Goal: Check status: Check status

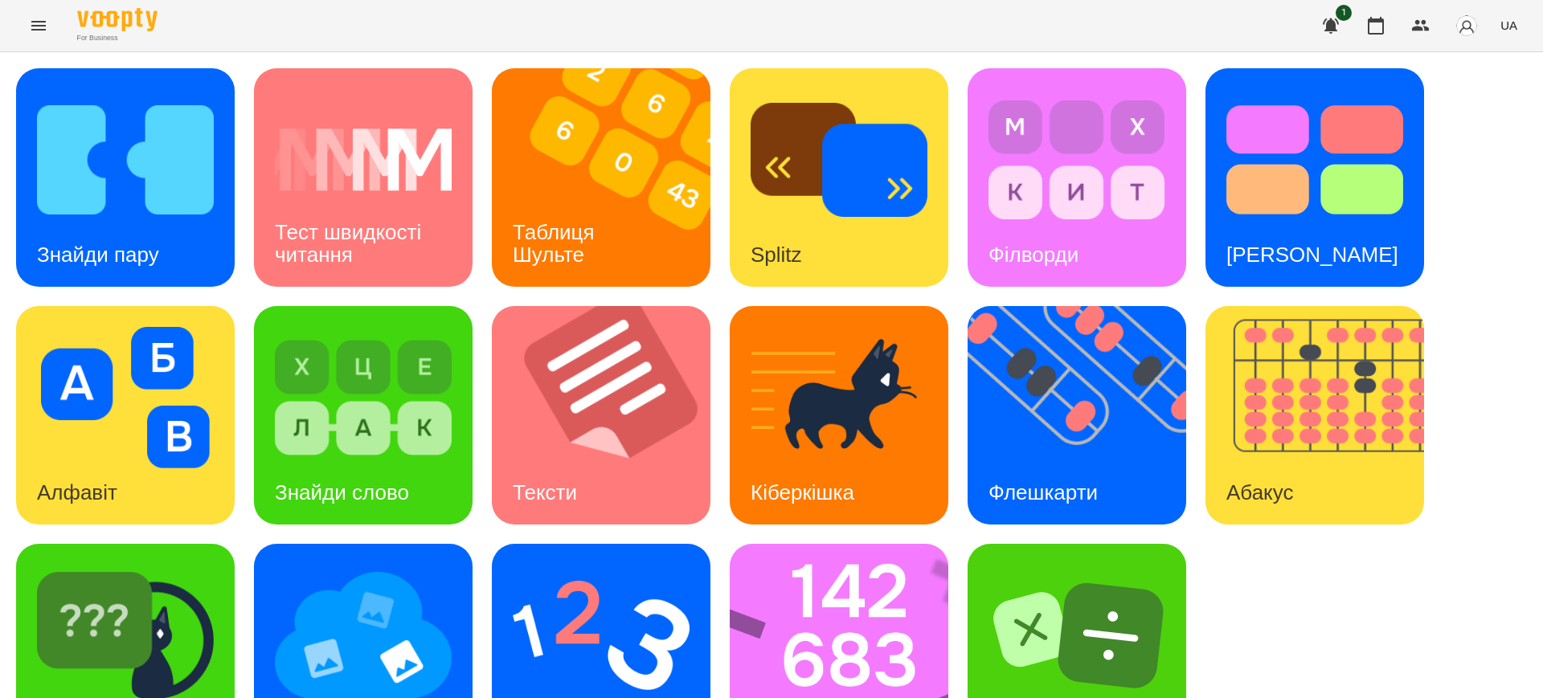
click at [34, 21] on icon "Menu" at bounding box center [38, 26] width 14 height 10
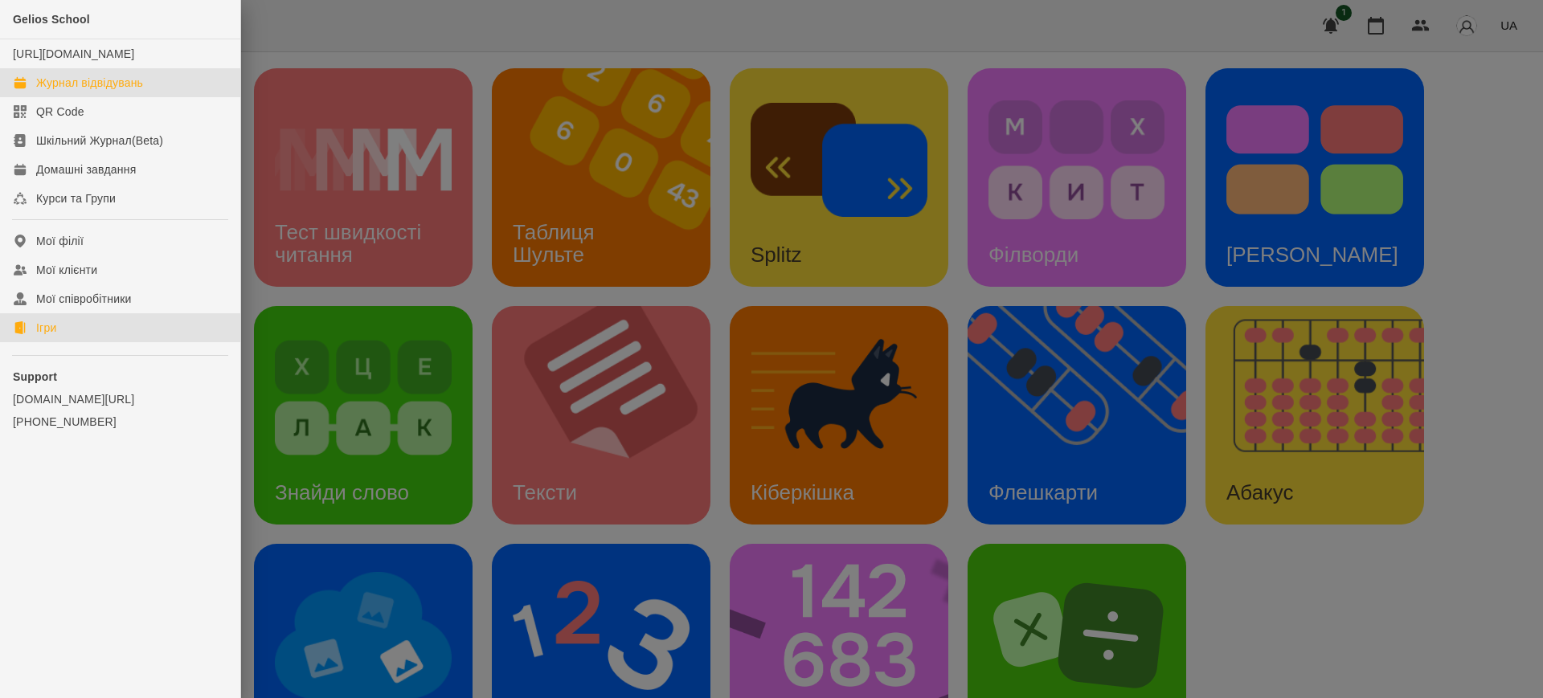
click at [75, 91] on div "Журнал відвідувань" at bounding box center [89, 83] width 107 height 16
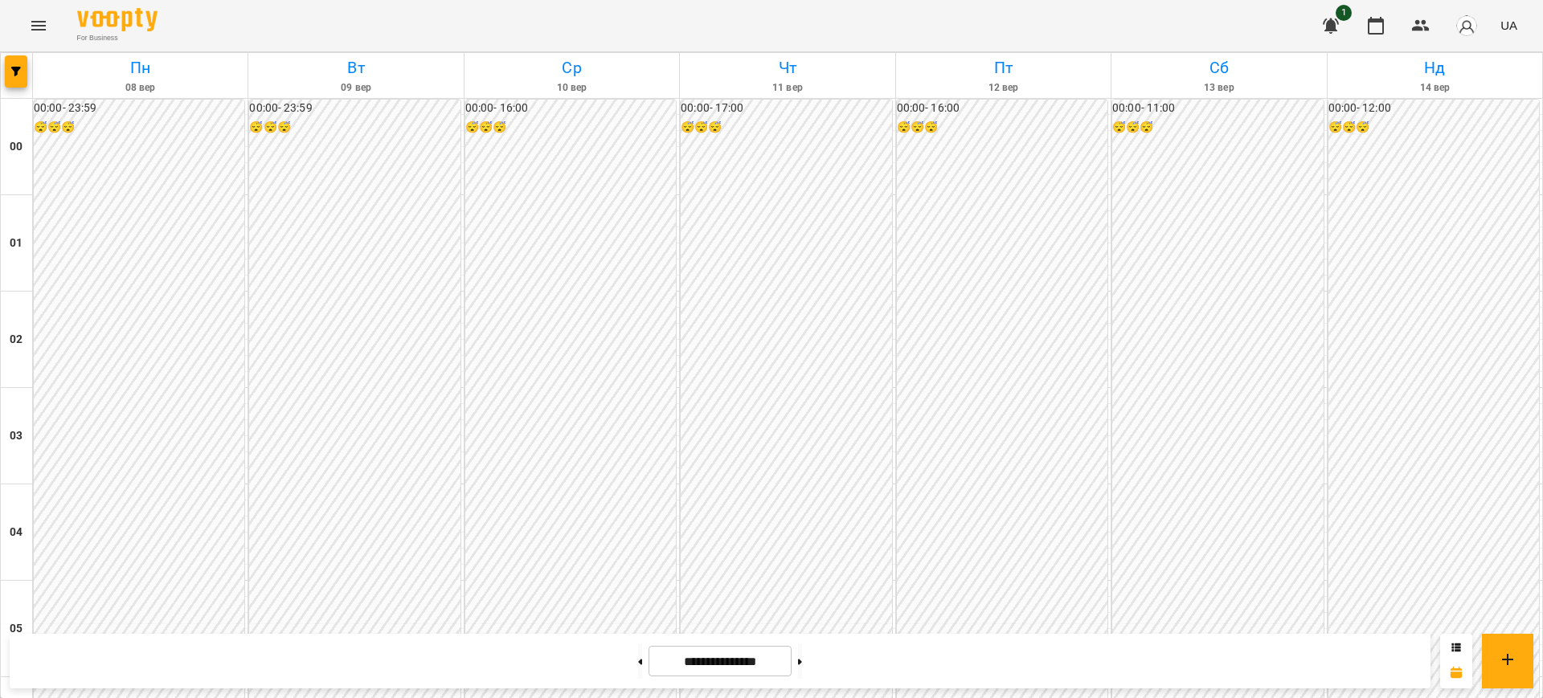
scroll to position [1582, 0]
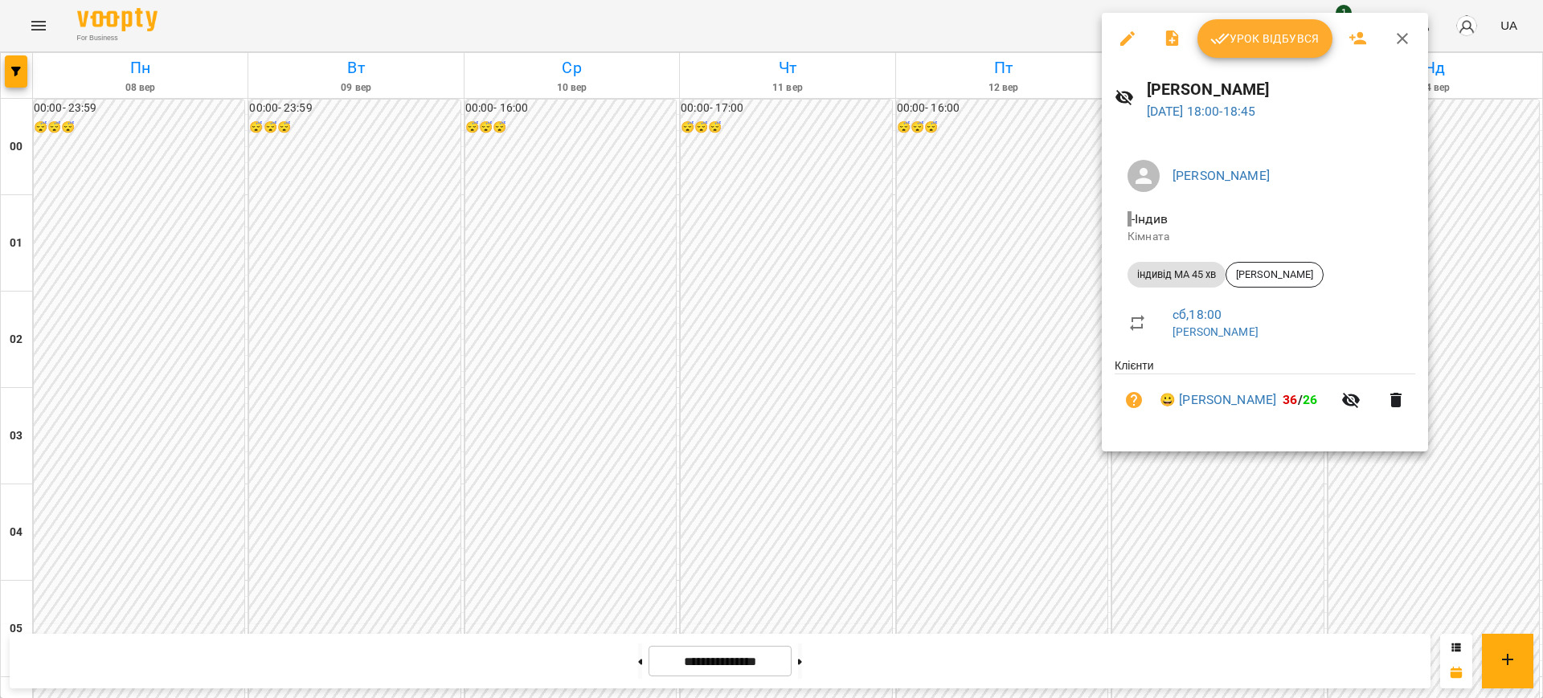
click at [1024, 43] on div at bounding box center [771, 349] width 1543 height 698
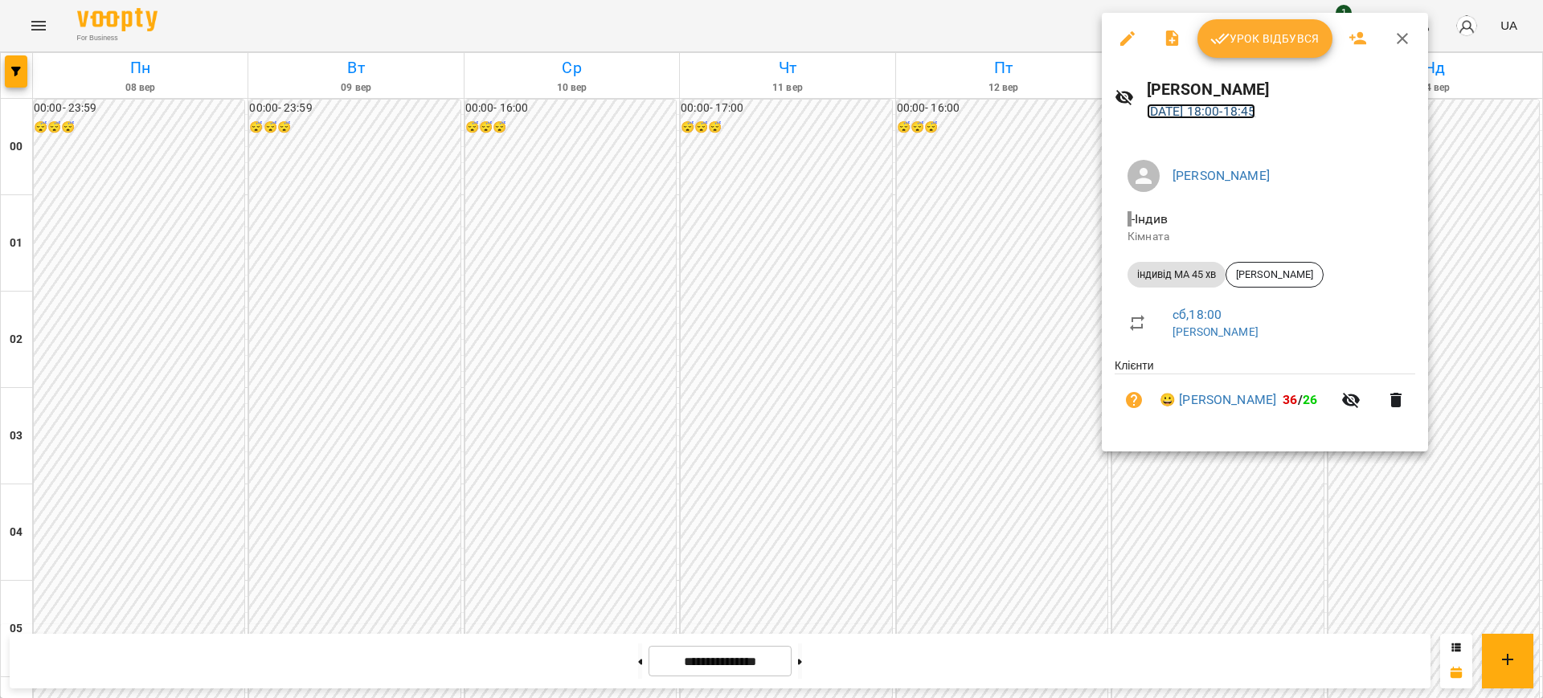
click at [1210, 114] on link "[DATE] 18:00 - 18:45" at bounding box center [1201, 111] width 109 height 15
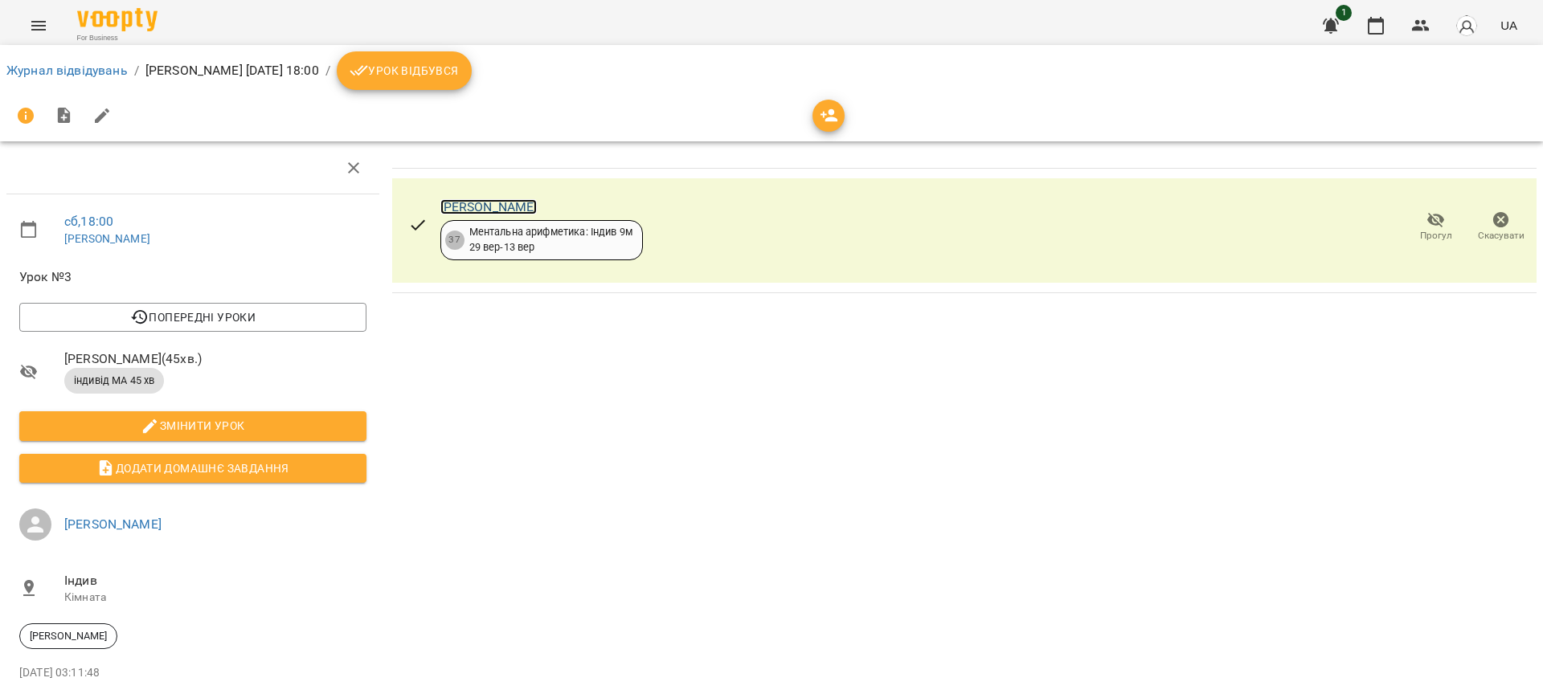
click at [457, 209] on link "[PERSON_NAME]" at bounding box center [488, 206] width 97 height 15
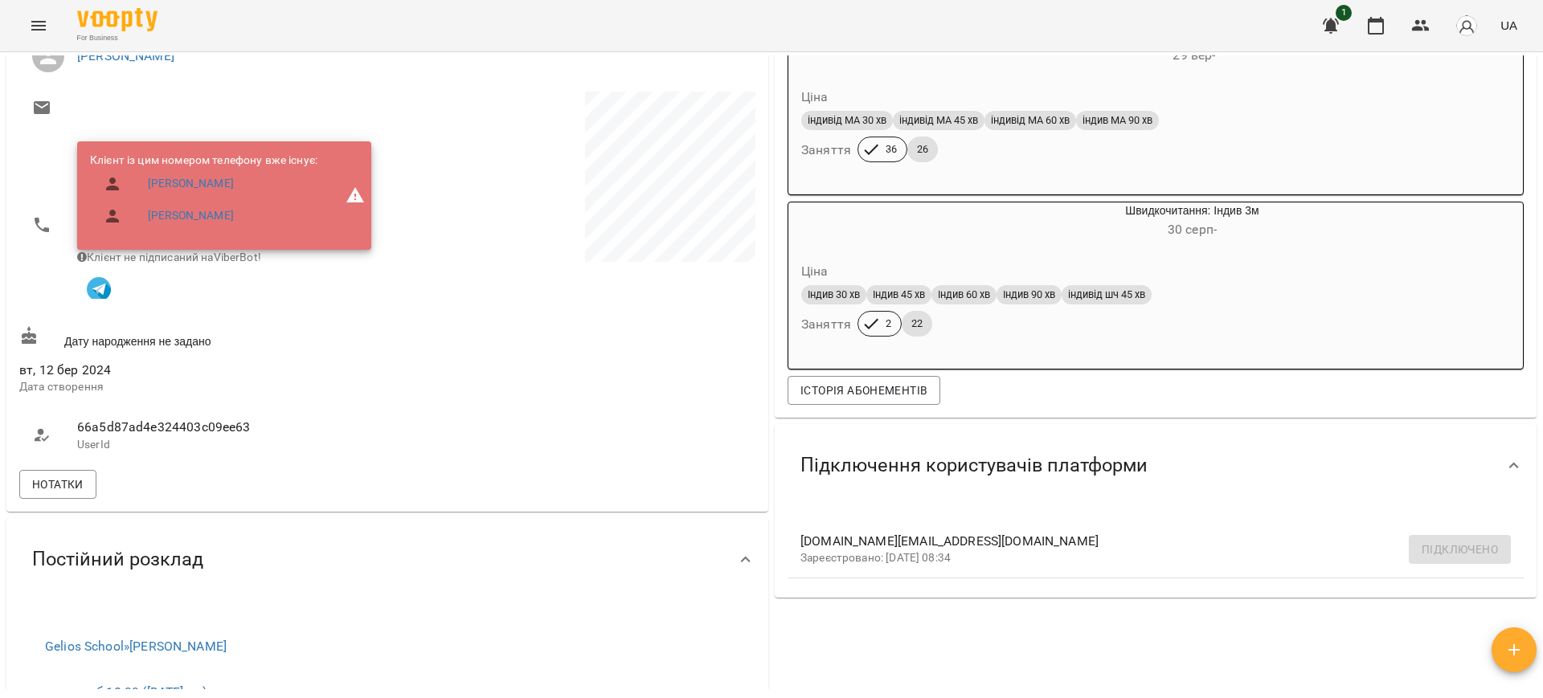
scroll to position [265, 0]
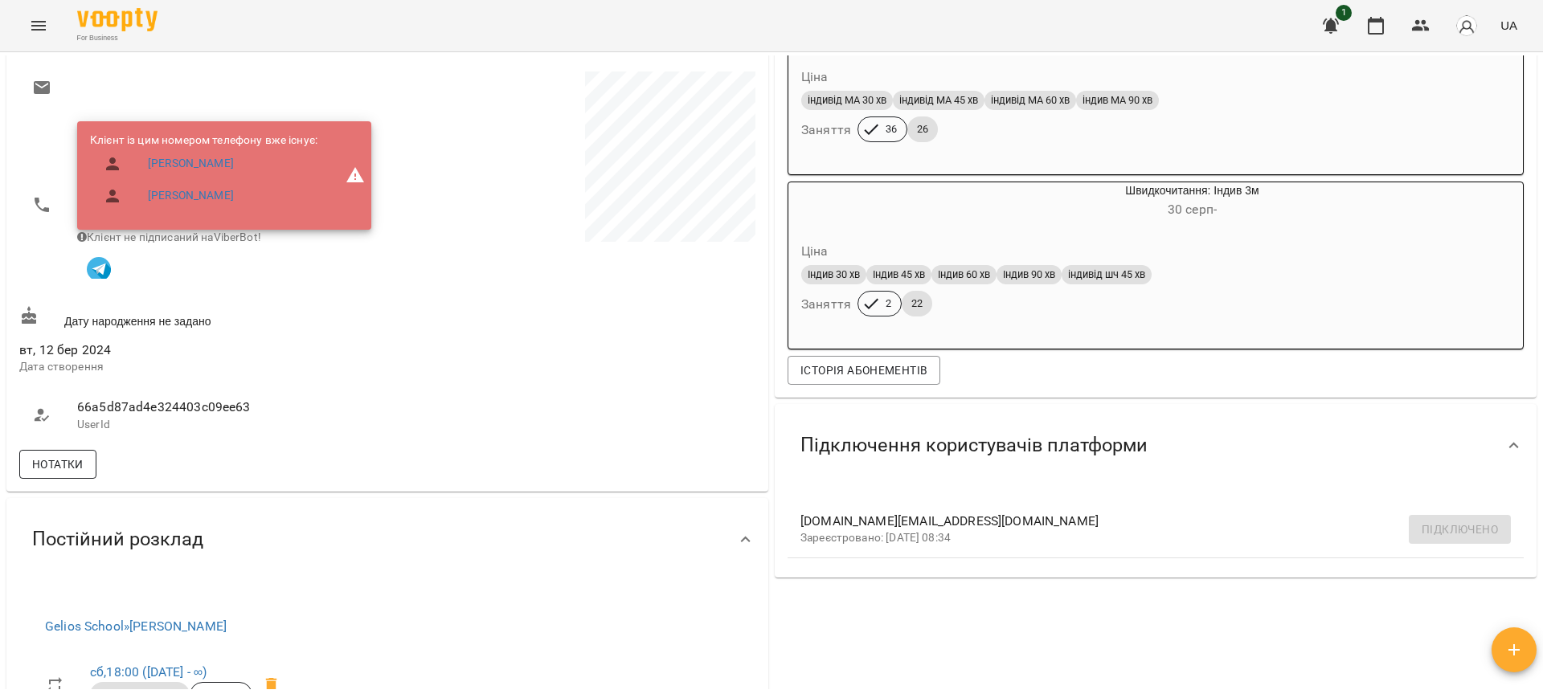
click at [53, 474] on span "Нотатки" at bounding box center [57, 464] width 51 height 19
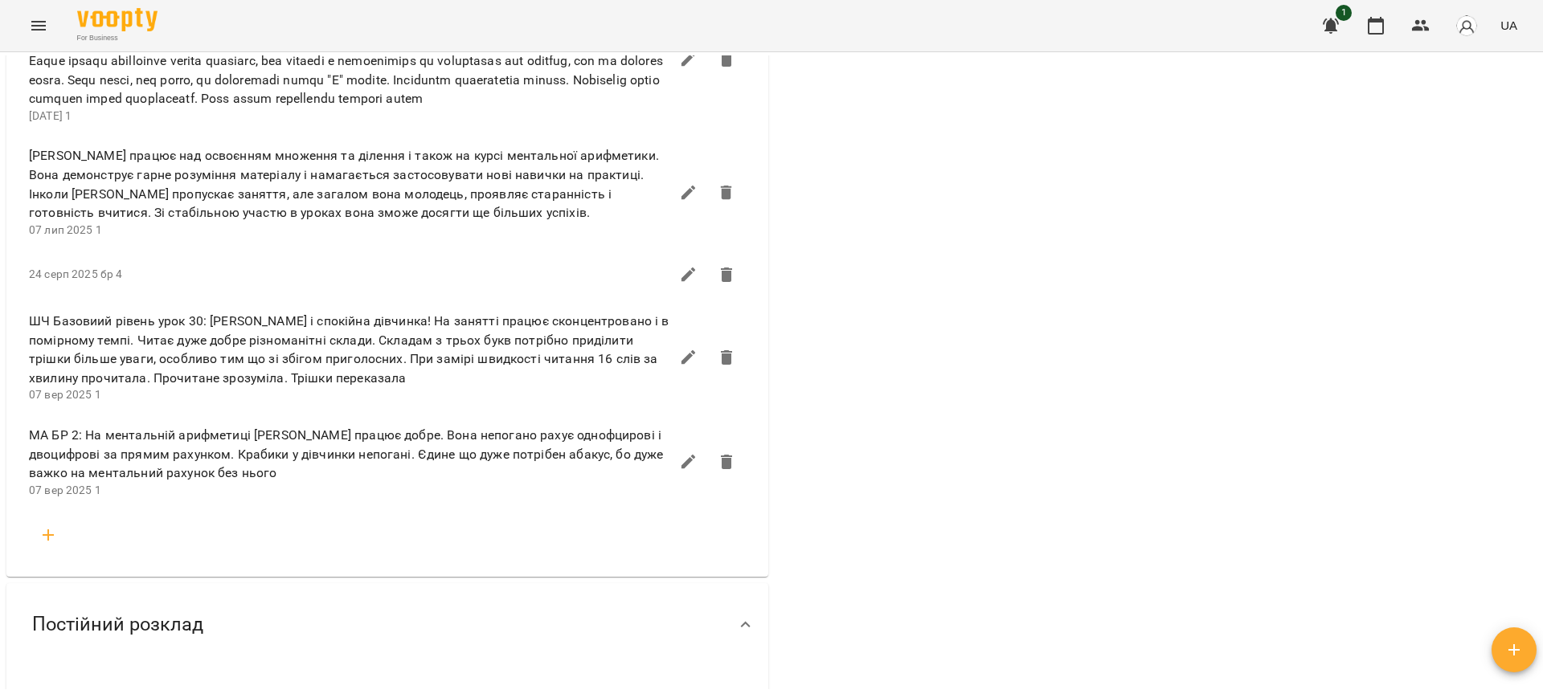
scroll to position [2347, 0]
